Goal: Find specific page/section: Find specific page/section

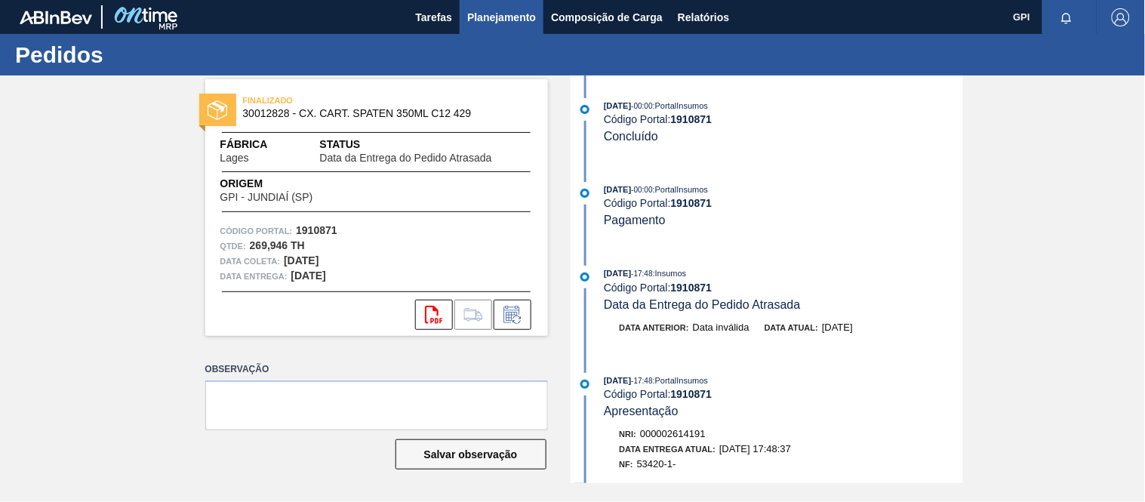
click at [470, 6] on button "Planejamento" at bounding box center [501, 17] width 84 height 34
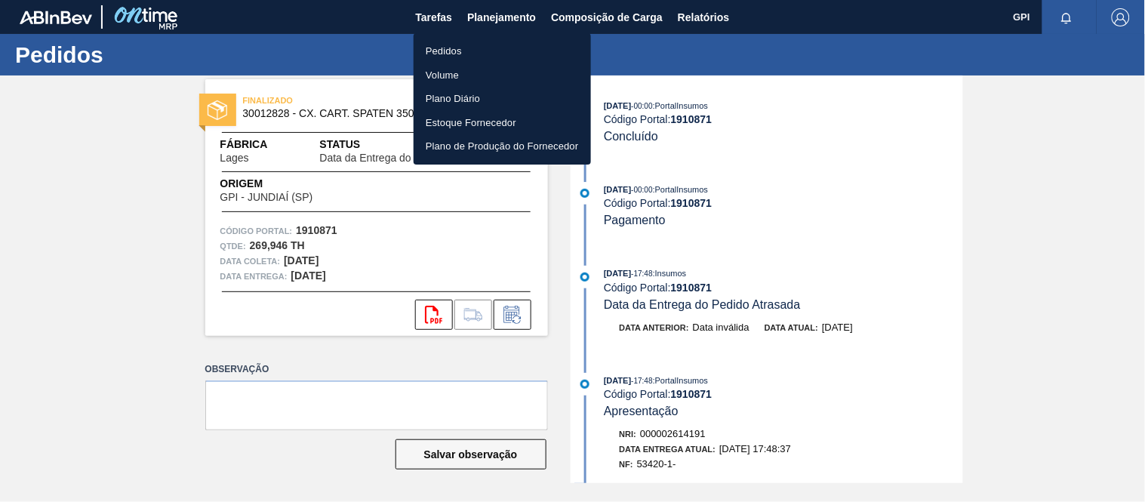
click at [464, 49] on li "Pedidos" at bounding box center [501, 51] width 177 height 24
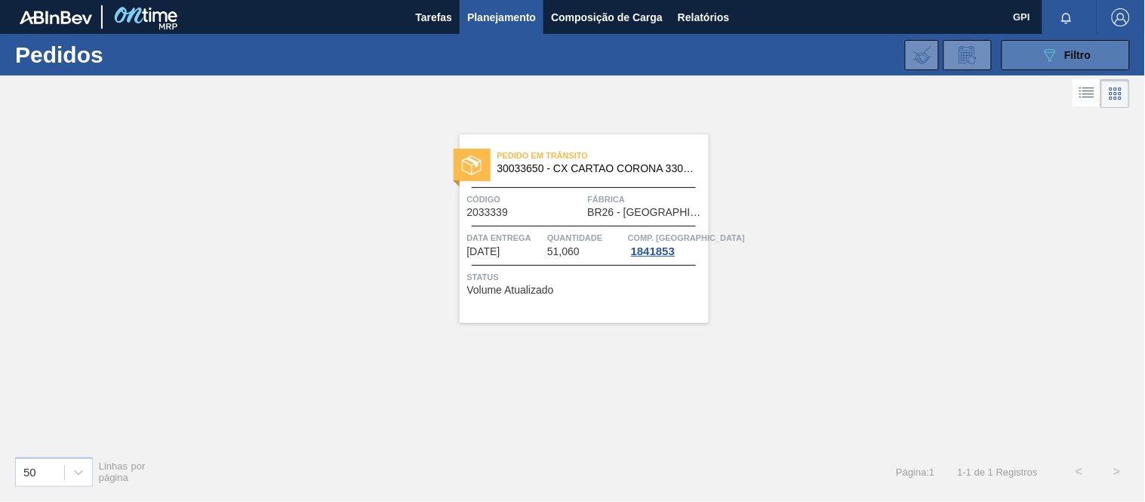
click at [1019, 68] on button "089F7B8B-B2A5-4AFE-B5C0-19BA573D28AC Filtro" at bounding box center [1065, 55] width 128 height 30
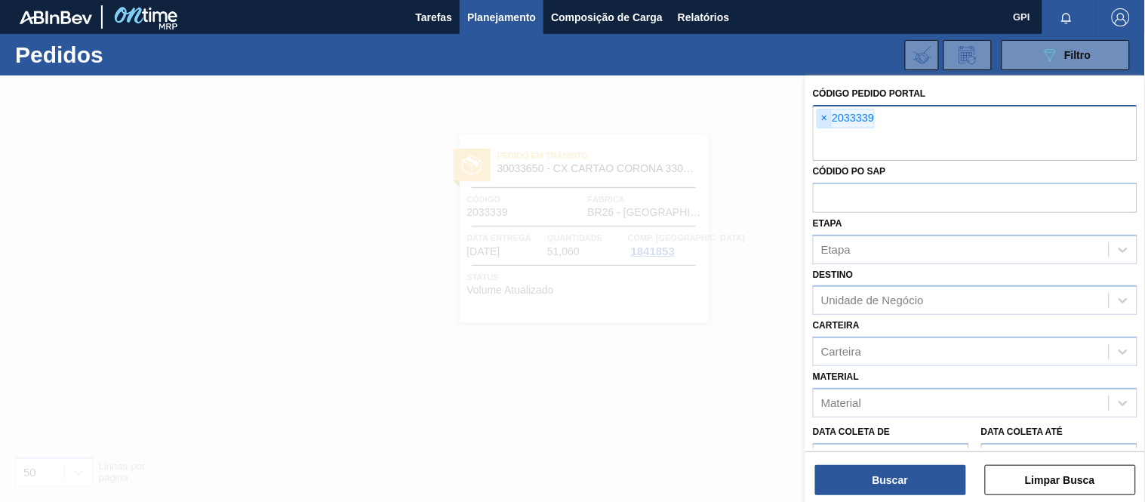
click at [822, 111] on span "×" at bounding box center [824, 118] width 14 height 18
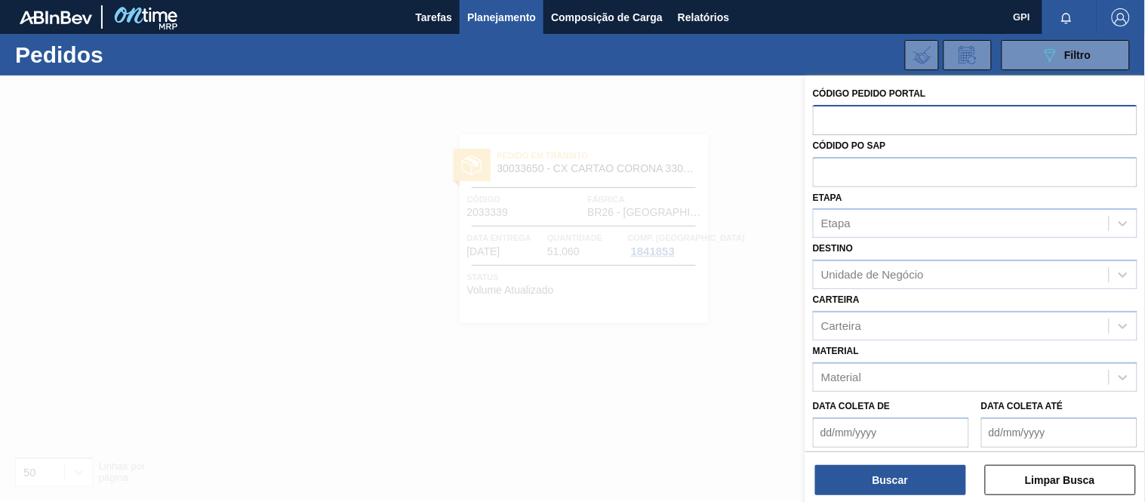
paste input "text"
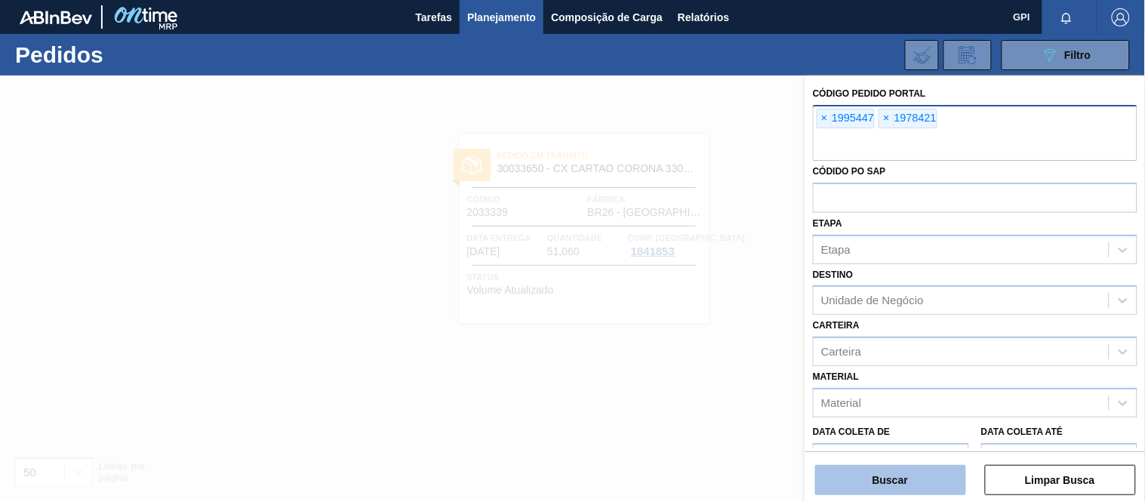
click at [902, 481] on button "Buscar" at bounding box center [890, 480] width 151 height 30
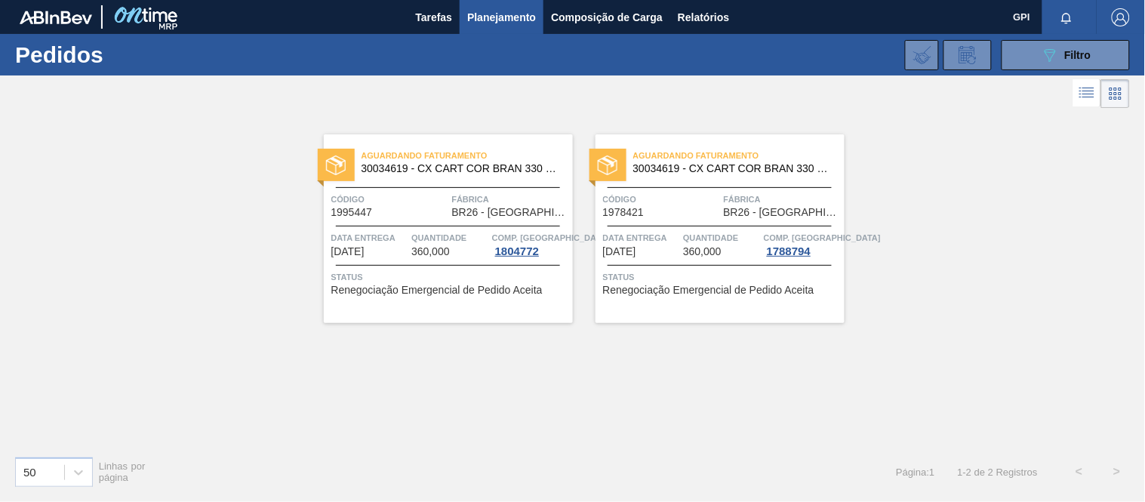
click at [668, 192] on span "Código" at bounding box center [661, 199] width 117 height 15
